Goal: Task Accomplishment & Management: Manage account settings

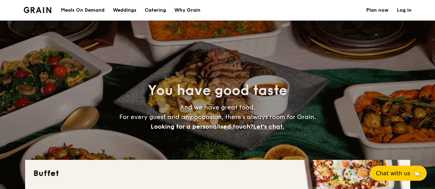
select select
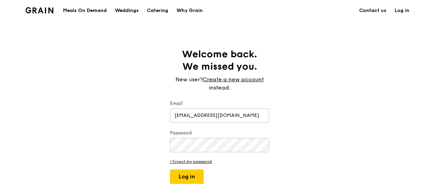
type input "[EMAIL_ADDRESS][DOMAIN_NAME]"
click at [170, 170] on button "Log in" at bounding box center [187, 177] width 34 height 14
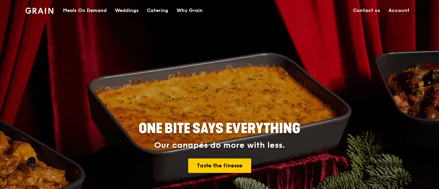
click at [394, 10] on link "Account" at bounding box center [398, 10] width 29 height 21
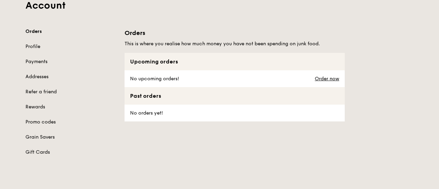
scroll to position [49, 0]
click at [43, 73] on link "Addresses" at bounding box center [70, 76] width 91 height 7
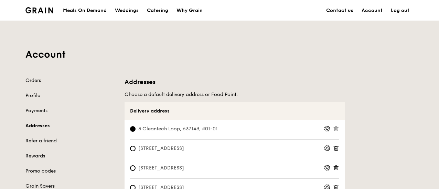
click at [37, 117] on div "Orders Profile Payments Addresses Refer a friend Rewards Promo codes Grain Save…" at bounding box center [70, 141] width 91 height 128
click at [41, 112] on link "Payments" at bounding box center [70, 111] width 91 height 7
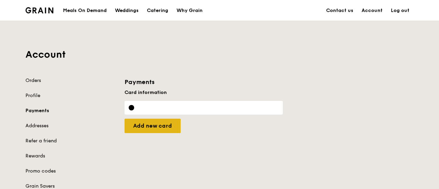
drag, startPoint x: 149, startPoint y: 127, endPoint x: 148, endPoint y: 131, distance: 4.0
click at [148, 131] on input "Add new card" at bounding box center [152, 126] width 56 height 14
drag, startPoint x: 167, startPoint y: 121, endPoint x: 162, endPoint y: 123, distance: 5.9
click at [162, 123] on input "Add new card" at bounding box center [152, 126] width 56 height 14
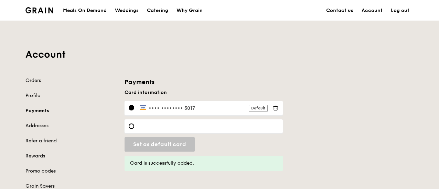
click at [315, 134] on div "Payments Card information •••• •••• •••• 3017 Default Add new card Card is succ…" at bounding box center [268, 124] width 297 height 94
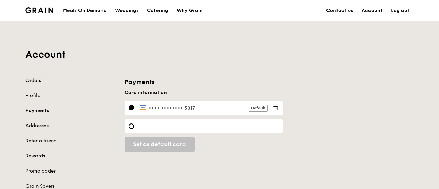
click at [30, 80] on link "Orders" at bounding box center [70, 80] width 91 height 7
